Goal: Register for event/course

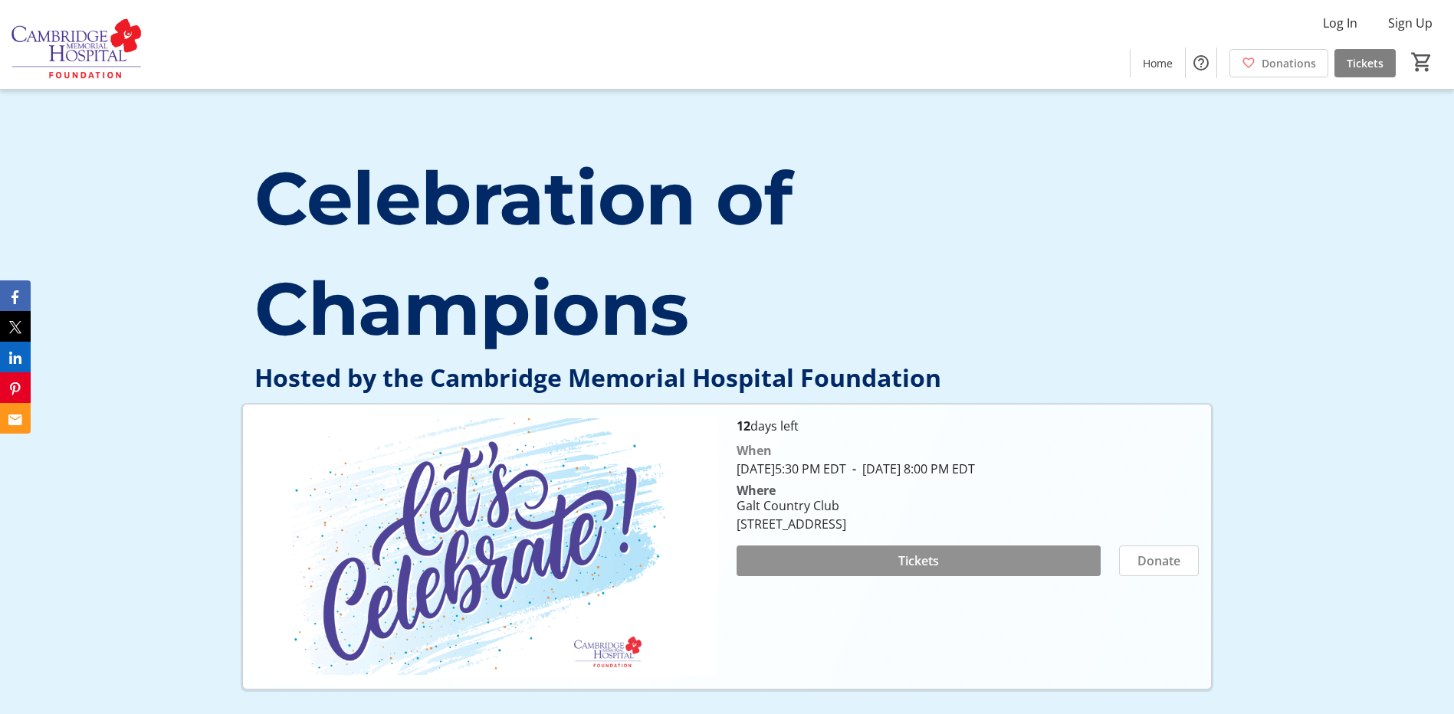
click at [877, 563] on span at bounding box center [918, 561] width 364 height 37
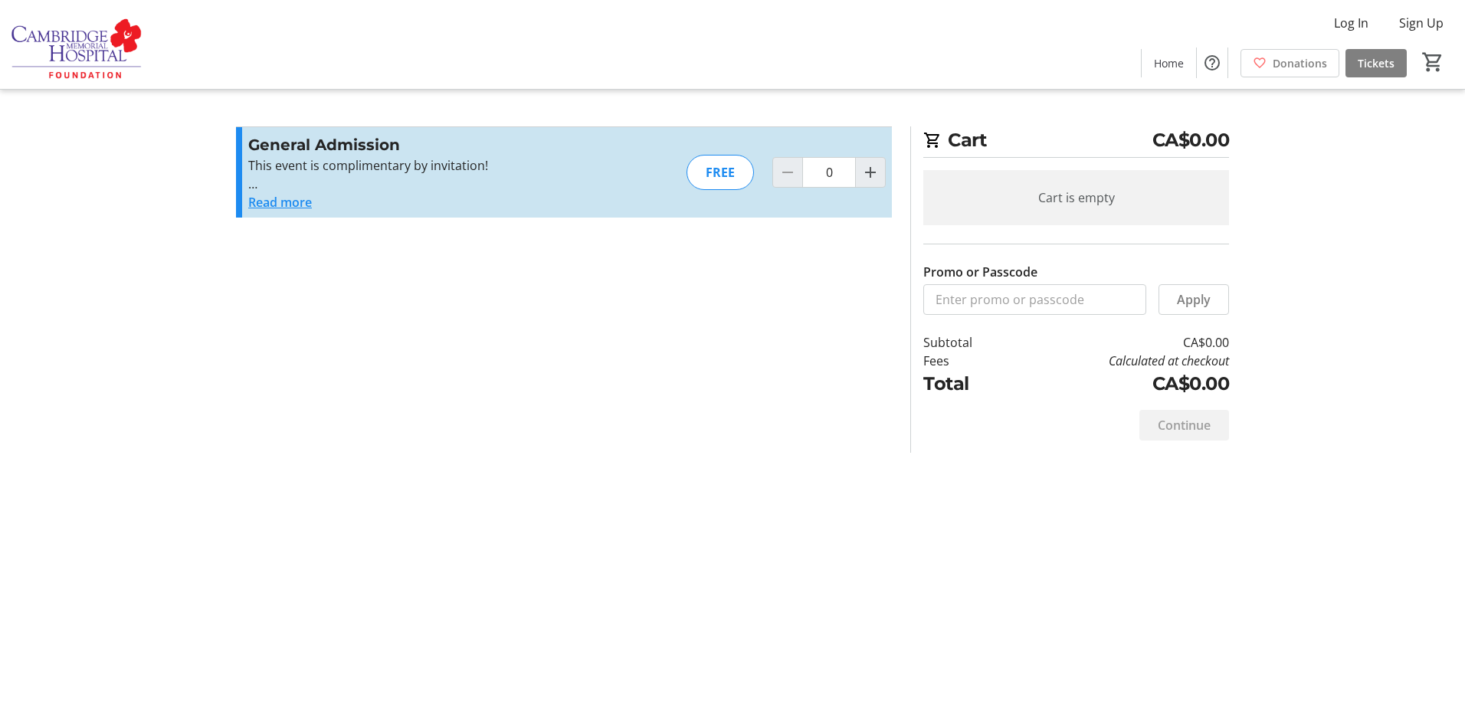
click at [717, 174] on div "FREE" at bounding box center [720, 172] width 67 height 35
click at [874, 179] on mat-icon "Increment by one" at bounding box center [870, 172] width 18 height 18
type input "1"
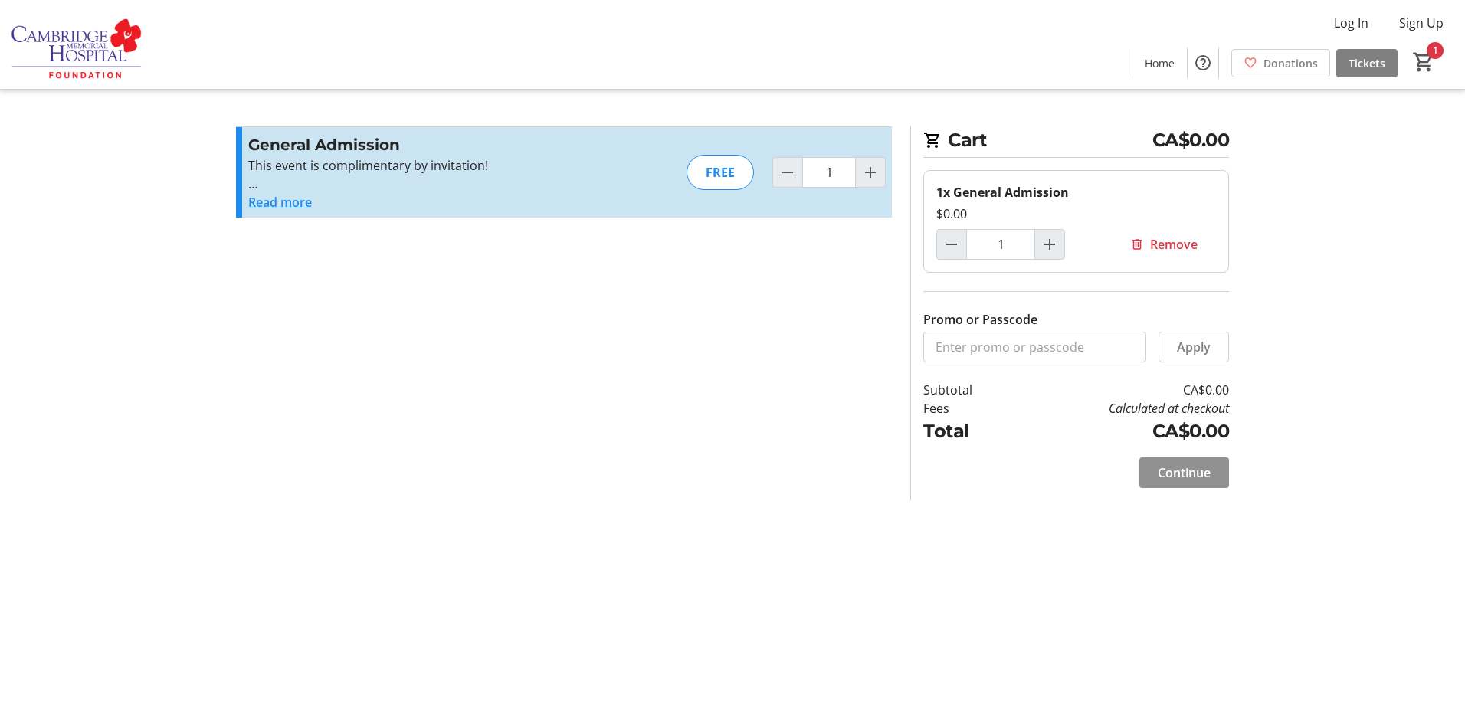
click at [1177, 477] on span "Continue" at bounding box center [1184, 473] width 53 height 18
